Goal: Check status

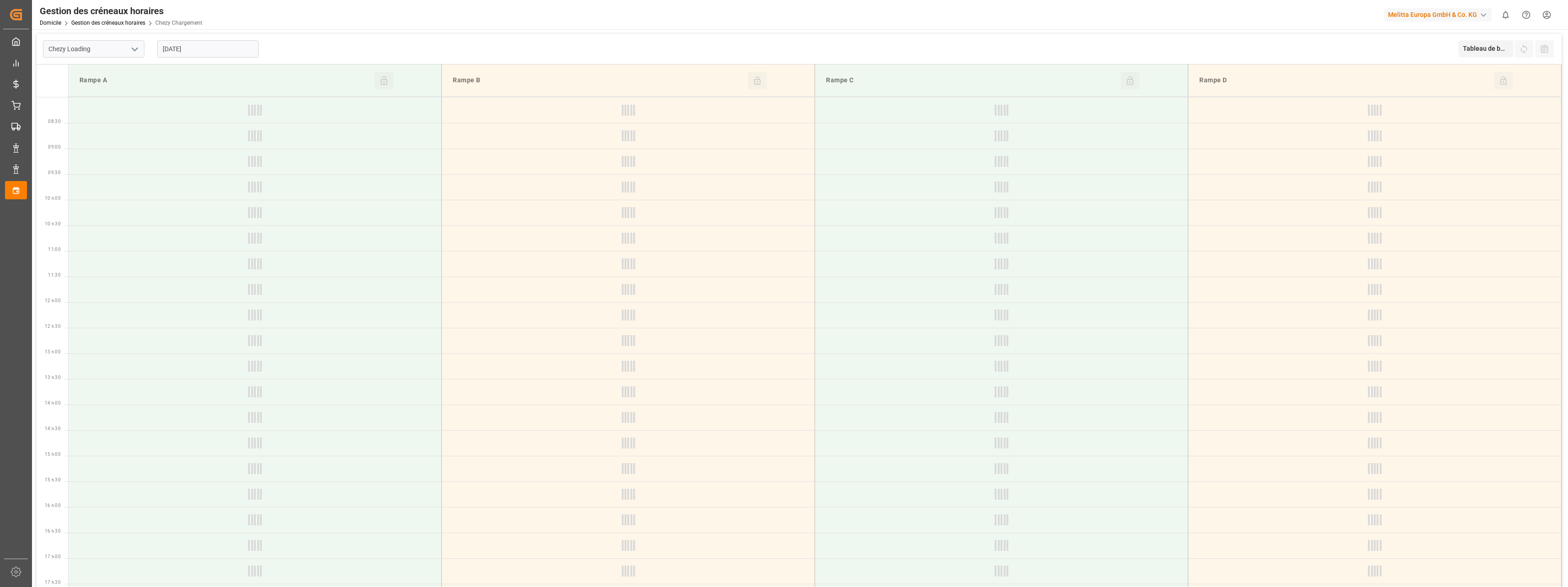
type input "Chezy Loading"
